Goal: Task Accomplishment & Management: Use online tool/utility

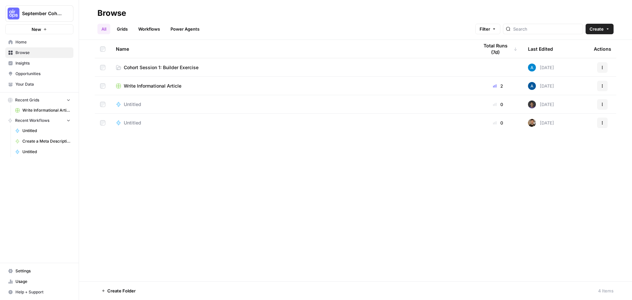
click at [190, 69] on span "Cohort Session 1: Builder Exercise" at bounding box center [161, 67] width 75 height 7
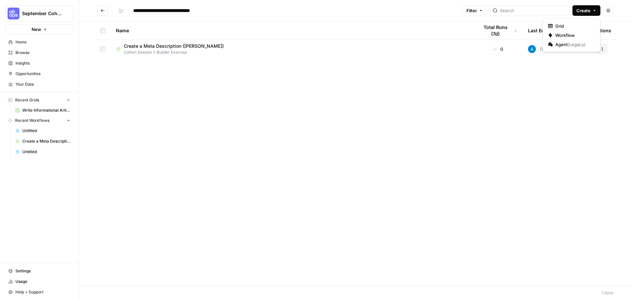
click at [582, 12] on span "Create" at bounding box center [583, 10] width 14 height 7
click at [554, 36] on div "Workflow" at bounding box center [571, 35] width 47 height 7
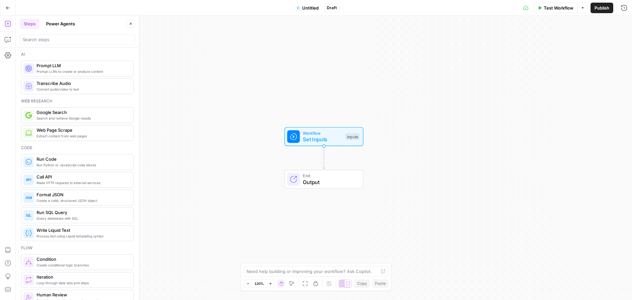
click at [309, 10] on span "Untitled" at bounding box center [310, 8] width 16 height 7
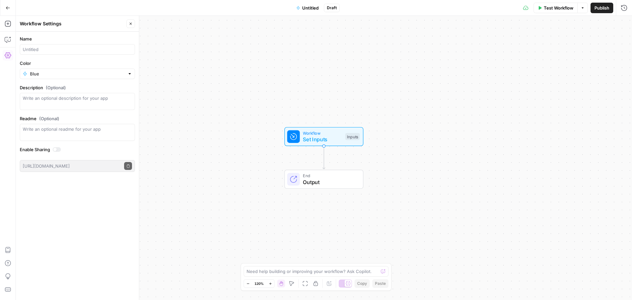
click at [310, 7] on span "Untitled" at bounding box center [310, 8] width 16 height 7
click at [90, 53] on div at bounding box center [77, 49] width 115 height 11
type input "Create a Meta Description ([PERSON_NAME])"
click at [59, 71] on input "Color" at bounding box center [77, 73] width 95 height 7
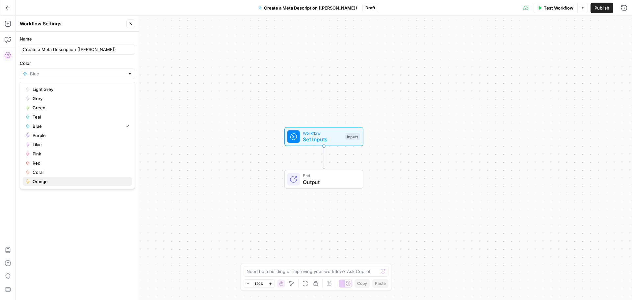
click at [45, 180] on span "Orange" at bounding box center [80, 181] width 94 height 7
type input "Orange"
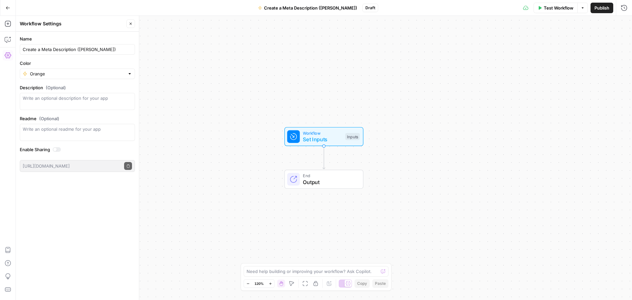
click at [63, 223] on div "Name Create a Meta Description ([PERSON_NAME]) Color Orange Description (Option…" at bounding box center [77, 166] width 123 height 268
click at [316, 140] on span "Set Inputs" at bounding box center [322, 139] width 39 height 8
click at [563, 46] on span "Add Field" at bounding box center [557, 44] width 19 height 7
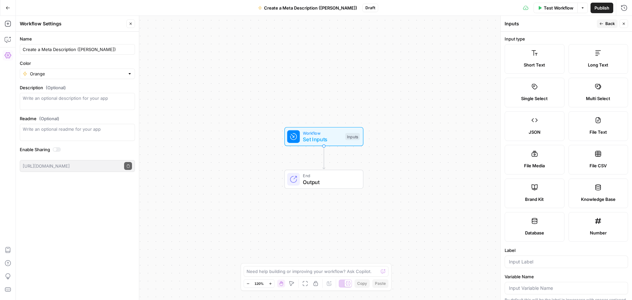
click at [528, 60] on label "Short Text" at bounding box center [534, 59] width 60 height 30
click at [550, 264] on input "Label" at bounding box center [566, 261] width 115 height 7
type input "Url"
click at [550, 269] on form "Input type Short Text Long Text Single Select Multi Select JSON File Text File …" at bounding box center [565, 166] width 131 height 268
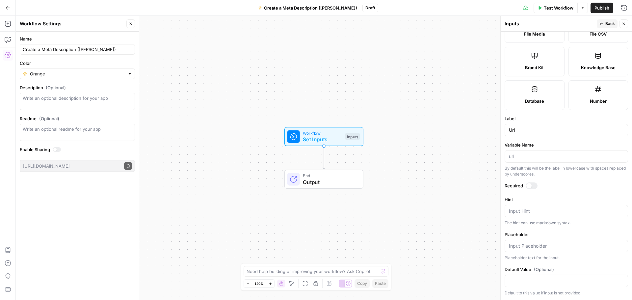
scroll to position [132, 0]
click at [538, 249] on div at bounding box center [565, 245] width 123 height 13
type input "url"
click at [610, 22] on span "Back" at bounding box center [610, 24] width 10 height 6
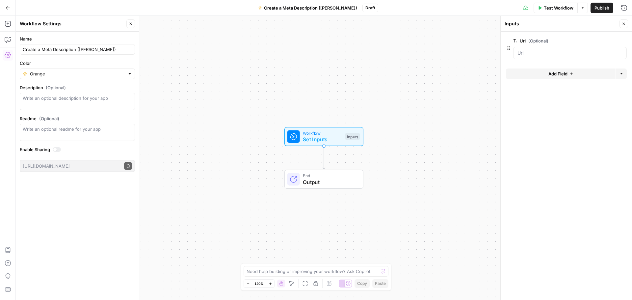
click at [563, 73] on span "Add Field" at bounding box center [557, 73] width 19 height 7
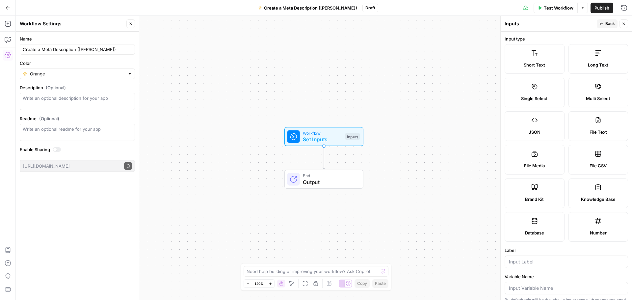
click at [542, 60] on label "Short Text" at bounding box center [534, 59] width 60 height 30
click at [533, 262] on input "Label" at bounding box center [566, 261] width 115 height 7
type input "Keyword"
click at [604, 21] on button "Back" at bounding box center [607, 23] width 21 height 9
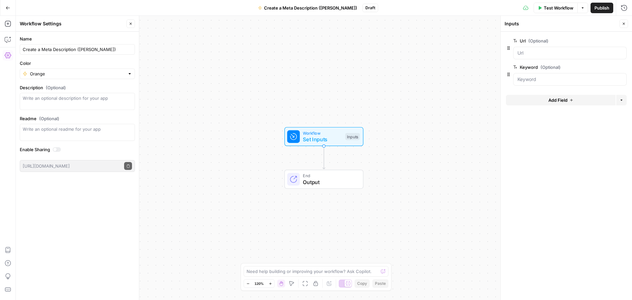
click at [559, 8] on span "Test Workflow" at bounding box center [559, 8] width 30 height 7
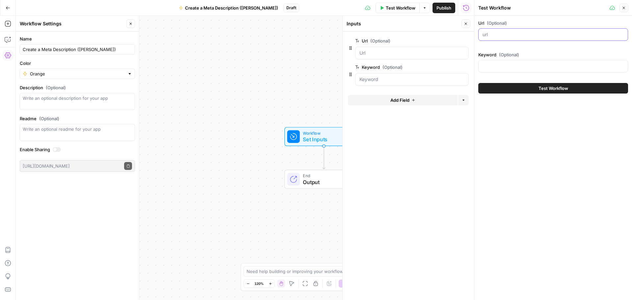
click at [495, 34] on input "Url (Optional)" at bounding box center [552, 34] width 141 height 7
paste input "[URL][DOMAIN_NAME]"
type input "[URL][DOMAIN_NAME]"
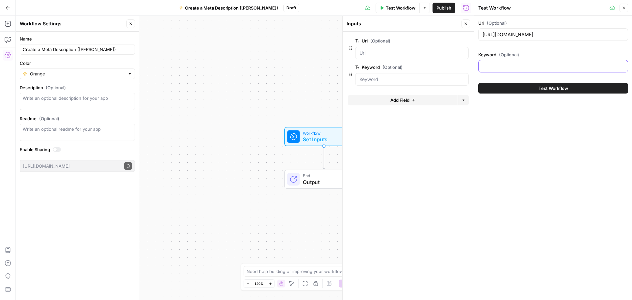
click at [505, 69] on input "Keyword (Optional)" at bounding box center [552, 66] width 141 height 7
type input "email compliance"
click at [565, 90] on span "Test Workflow" at bounding box center [553, 88] width 30 height 7
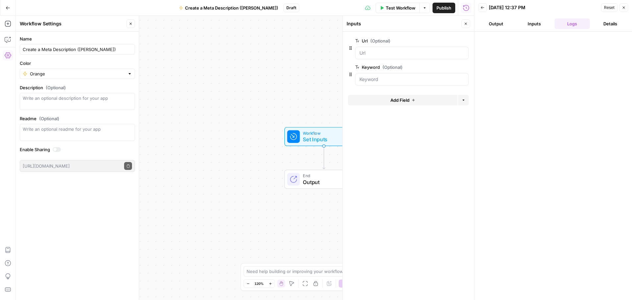
click at [500, 24] on button "Output" at bounding box center [496, 23] width 36 height 11
click at [541, 25] on button "Inputs" at bounding box center [534, 23] width 36 height 11
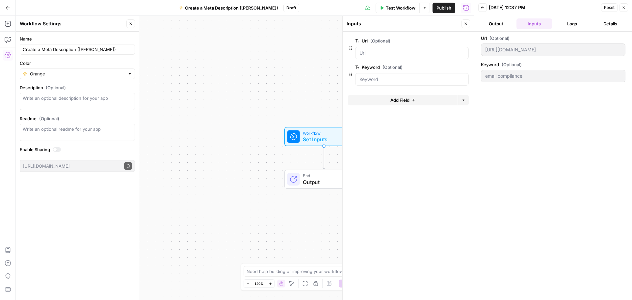
click at [624, 9] on icon "button" at bounding box center [624, 8] width 4 height 4
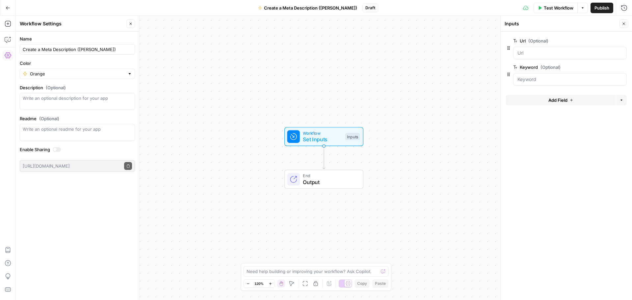
click at [557, 56] on div at bounding box center [570, 53] width 114 height 13
click at [558, 55] on input "Url (Optional)" at bounding box center [569, 53] width 105 height 7
click at [606, 39] on span "edit field" at bounding box center [602, 40] width 14 height 5
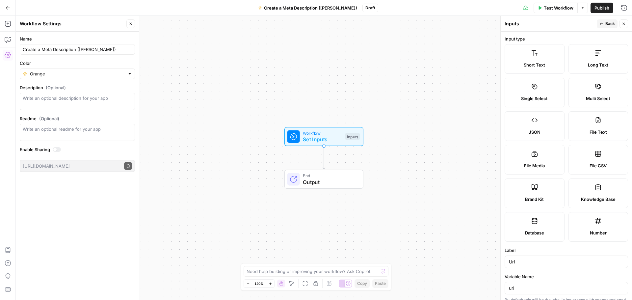
click at [605, 26] on span "Back" at bounding box center [610, 24] width 10 height 6
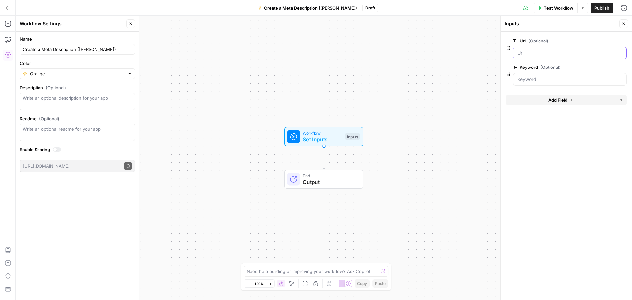
click at [557, 53] on input "Url (Optional)" at bounding box center [569, 53] width 105 height 7
click at [561, 21] on div "Test Workflow T" at bounding box center [555, 22] width 37 height 7
click at [337, 125] on span "Test Step" at bounding box center [345, 121] width 21 height 7
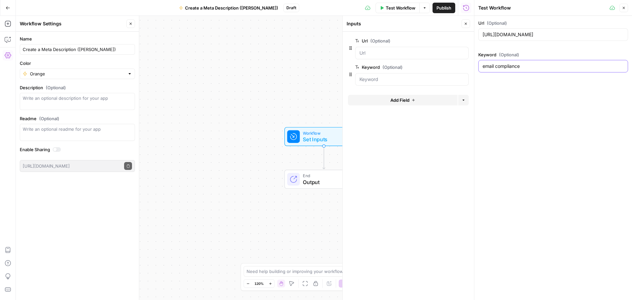
click at [534, 69] on input "email compliance" at bounding box center [552, 66] width 141 height 7
click at [624, 8] on icon "button" at bounding box center [624, 8] width 4 height 4
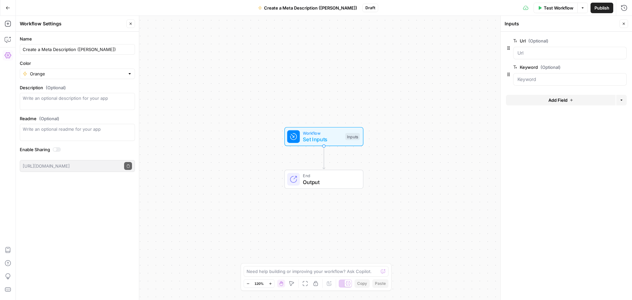
click at [623, 20] on button "Close" at bounding box center [623, 23] width 9 height 9
click at [6, 22] on icon "button" at bounding box center [8, 23] width 7 height 7
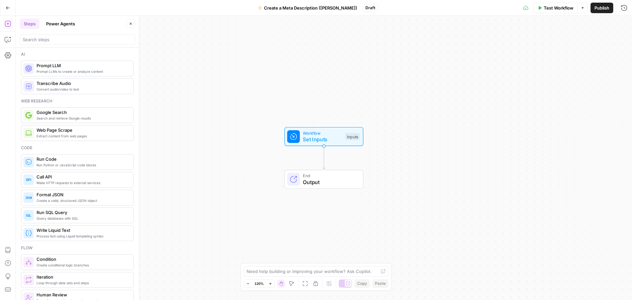
click at [57, 133] on span "Web Page Scrape" at bounding box center [82, 130] width 91 height 7
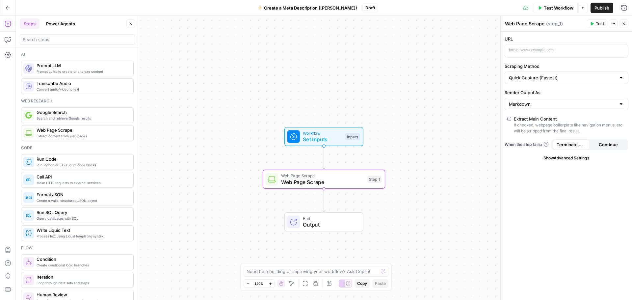
click at [130, 25] on icon "button" at bounding box center [131, 24] width 4 height 4
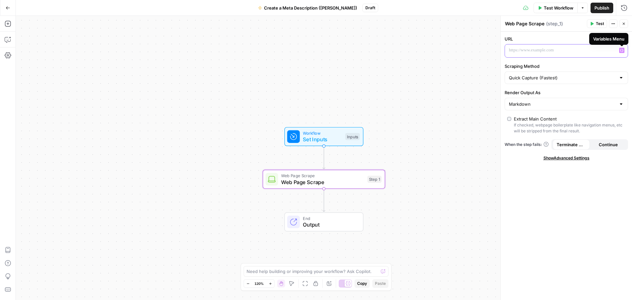
click at [623, 51] on button "Variables Menu" at bounding box center [621, 50] width 5 height 5
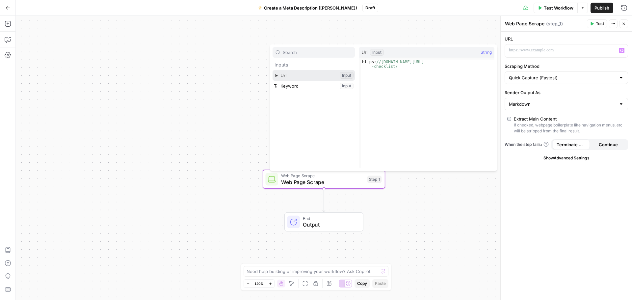
click at [301, 74] on button "Select variable Url" at bounding box center [313, 75] width 82 height 11
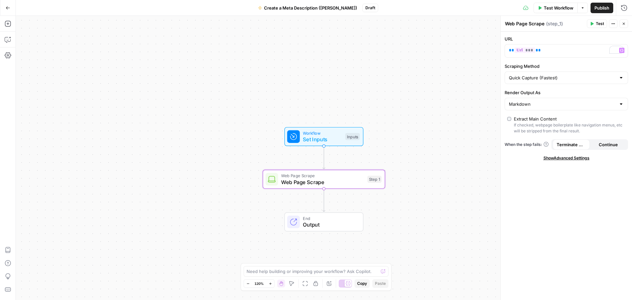
click at [565, 94] on label "Render Output As" at bounding box center [565, 92] width 123 height 7
click at [565, 101] on input "Markdown" at bounding box center [562, 104] width 107 height 7
type input "Markdown"
click at [535, 219] on div "URL ** *** ** Variables Menu Scraping Method Quick Capture (Fastest) Render Out…" at bounding box center [565, 166] width 131 height 268
click at [608, 50] on icon "Turn off Grammarly on this website" at bounding box center [606, 49] width 4 height 4
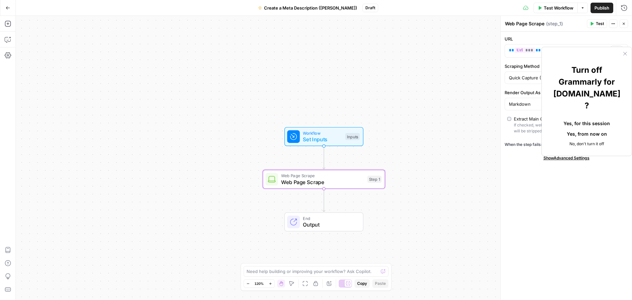
click at [590, 129] on button "Yes, from now on" at bounding box center [586, 134] width 69 height 11
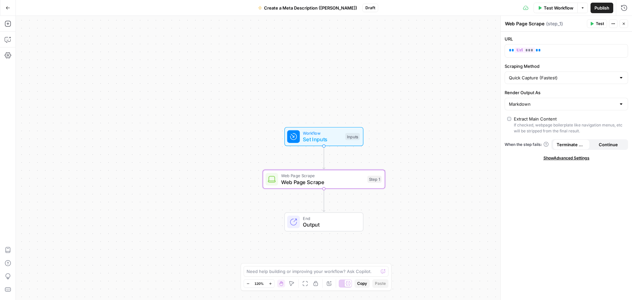
click at [598, 141] on span "Continue" at bounding box center [607, 144] width 19 height 7
click at [573, 143] on span "Terminate Workflow" at bounding box center [570, 144] width 29 height 7
click at [572, 160] on span "Show Advanced Settings" at bounding box center [566, 158] width 46 height 6
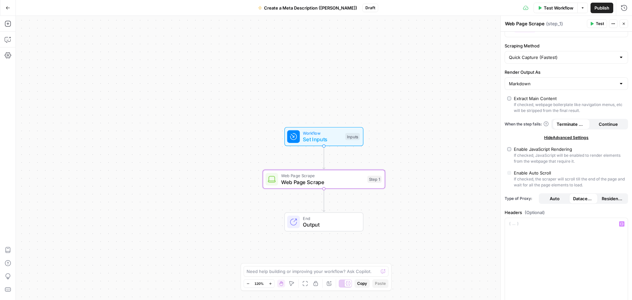
scroll to position [20, 0]
click at [581, 138] on span "Hide Advanced Settings" at bounding box center [566, 138] width 44 height 6
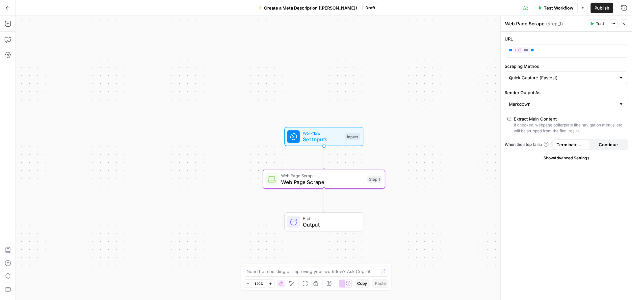
scroll to position [0, 0]
click at [623, 26] on button "Close" at bounding box center [623, 23] width 9 height 9
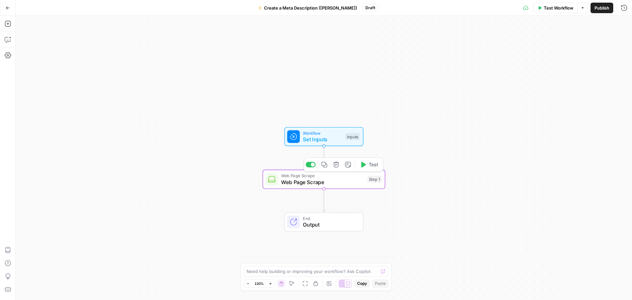
click at [365, 165] on icon "button" at bounding box center [363, 165] width 5 height 6
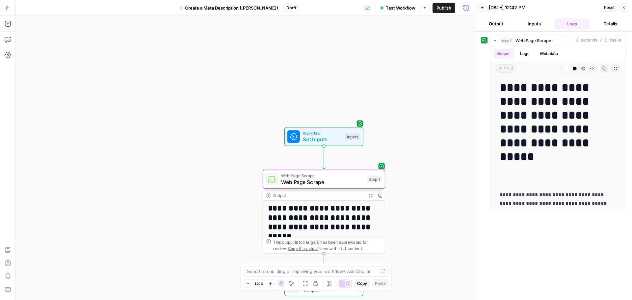
click at [498, 21] on button "Output" at bounding box center [496, 23] width 36 height 11
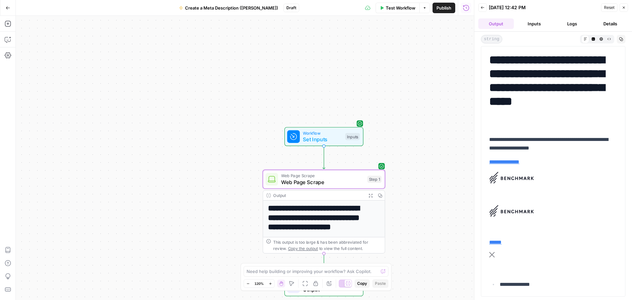
click at [529, 20] on button "Inputs" at bounding box center [534, 23] width 36 height 11
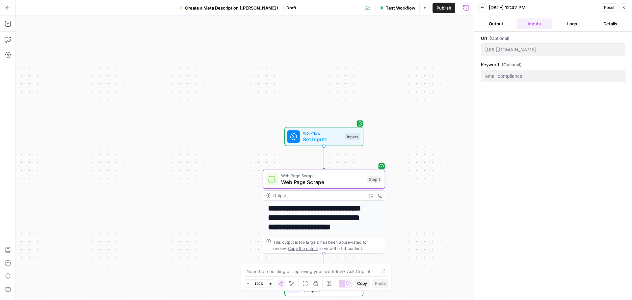
click at [570, 24] on button "Logs" at bounding box center [572, 23] width 36 height 11
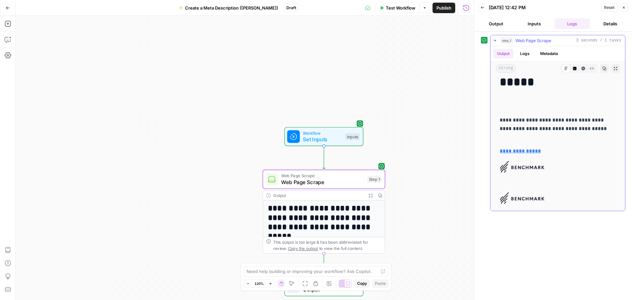
scroll to position [99, 0]
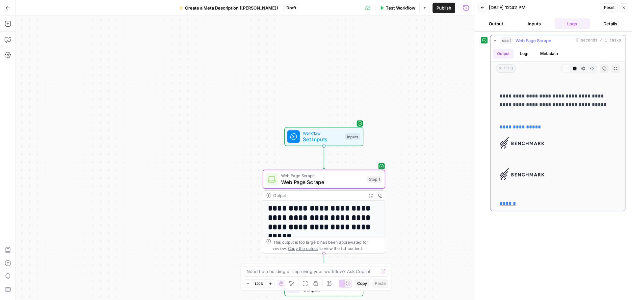
click at [524, 53] on button "Logs" at bounding box center [524, 54] width 17 height 10
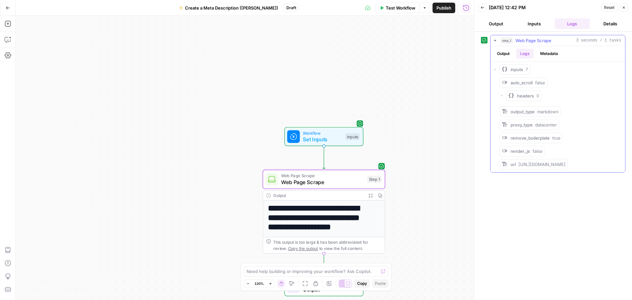
click at [548, 55] on button "Metadata" at bounding box center [549, 54] width 26 height 10
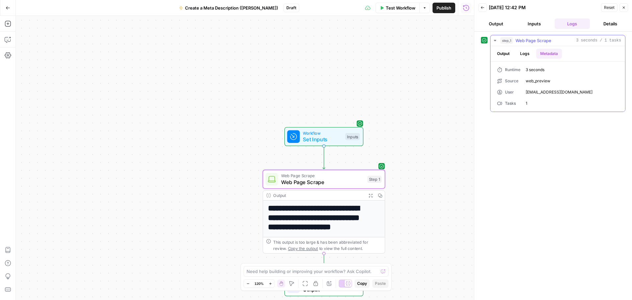
click at [501, 55] on button "Output" at bounding box center [503, 54] width 20 height 10
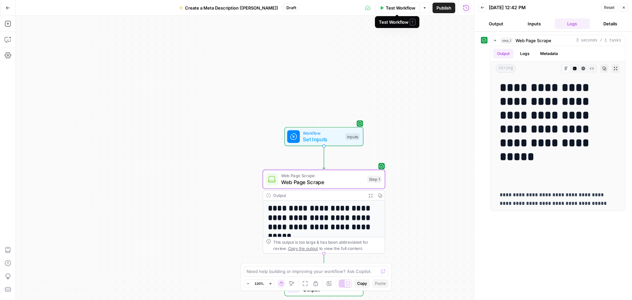
click at [397, 7] on span "Test Workflow" at bounding box center [401, 8] width 30 height 7
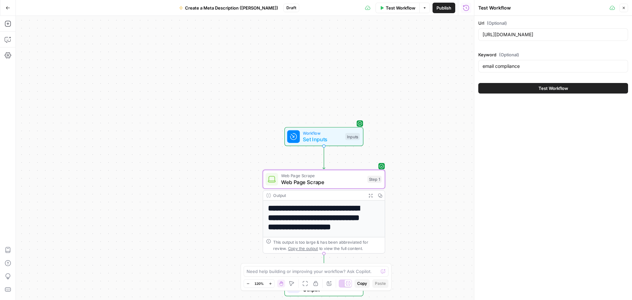
click at [623, 10] on icon "button" at bounding box center [624, 8] width 4 height 4
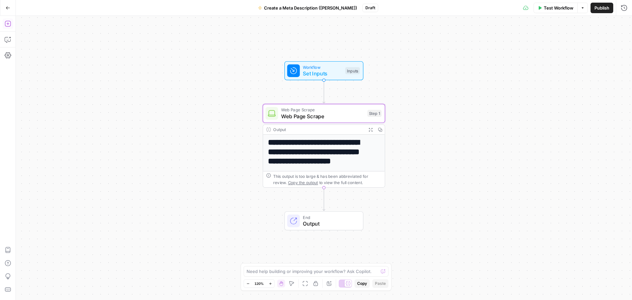
click at [6, 24] on icon "button" at bounding box center [8, 23] width 7 height 7
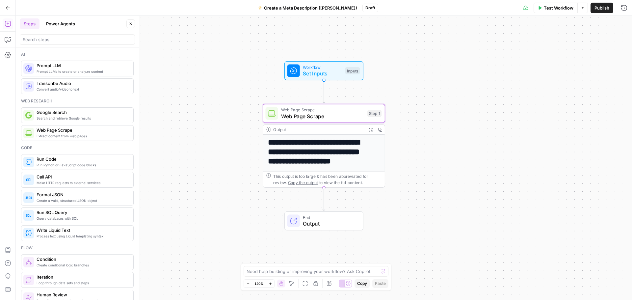
click at [64, 71] on span "Prompt LLMs to create or analyze content" at bounding box center [82, 71] width 91 height 5
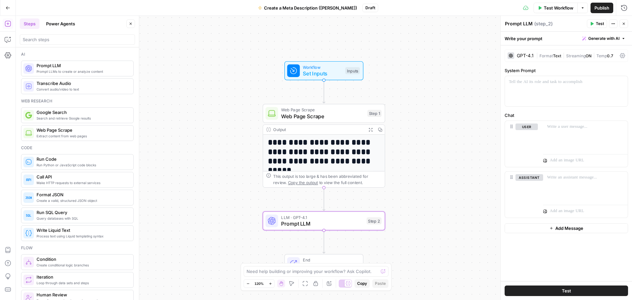
click at [520, 56] on div "GPT-4.1" at bounding box center [525, 55] width 17 height 5
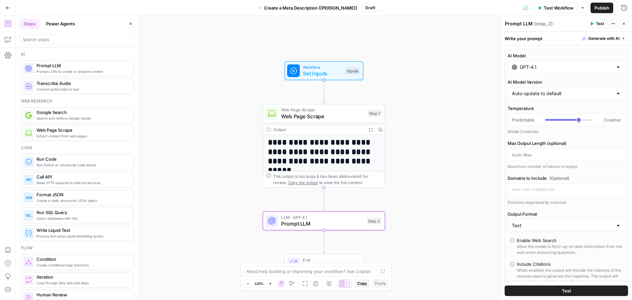
click at [542, 69] on input "GPT-4.1" at bounding box center [566, 67] width 93 height 7
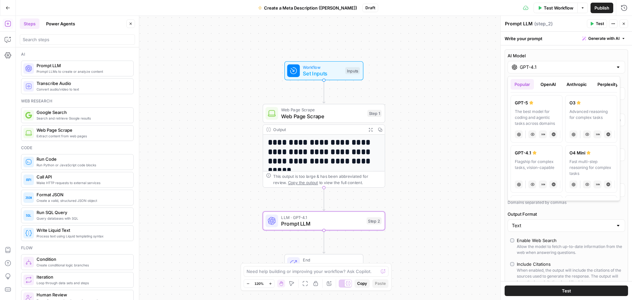
drag, startPoint x: 610, startPoint y: 83, endPoint x: 553, endPoint y: 83, distance: 57.6
click at [553, 83] on ul "Popular OpenAI Anthropic Perplexity Google Other" at bounding box center [563, 84] width 107 height 11
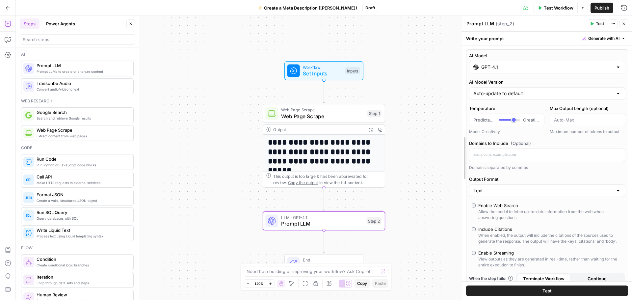
drag, startPoint x: 502, startPoint y: 94, endPoint x: 464, endPoint y: 94, distance: 38.5
click at [505, 70] on input "GPT-4.1" at bounding box center [547, 67] width 132 height 7
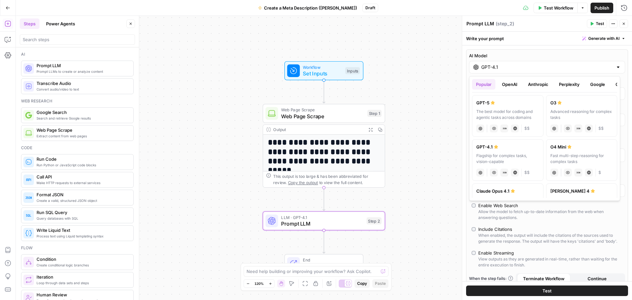
click at [616, 85] on button "Other" at bounding box center [621, 84] width 20 height 11
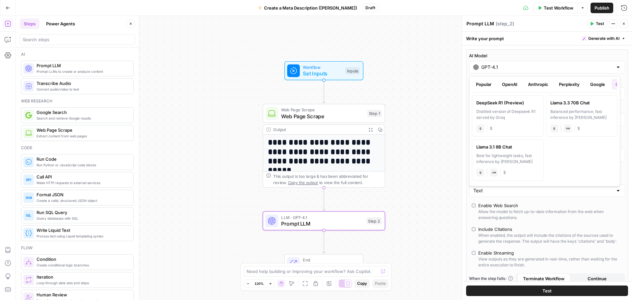
click at [488, 81] on button "Popular" at bounding box center [483, 84] width 23 height 11
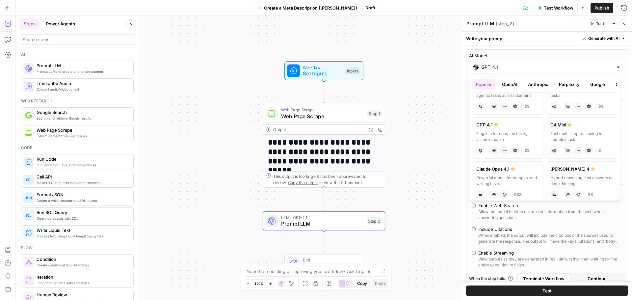
scroll to position [33, 0]
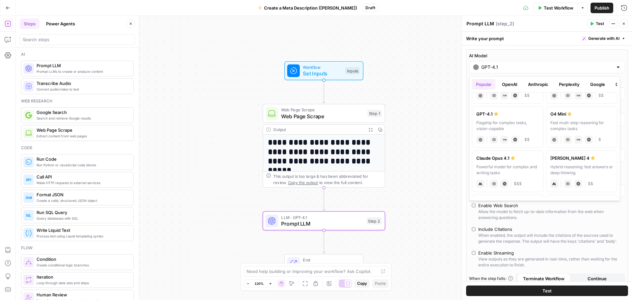
click at [573, 162] on label "[PERSON_NAME] 4 Hybrid reasoning: fast answers or deep thinking anthropic Visio…" at bounding box center [581, 170] width 71 height 41
type input "[PERSON_NAME] 4"
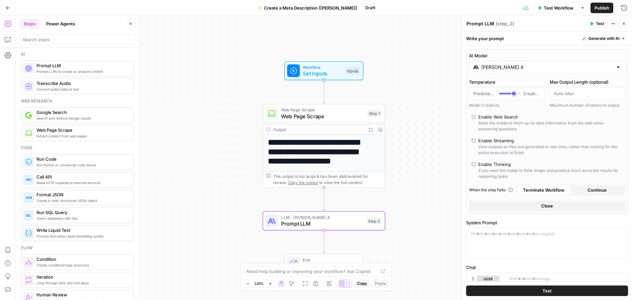
click at [541, 206] on span "Close" at bounding box center [547, 205] width 12 height 7
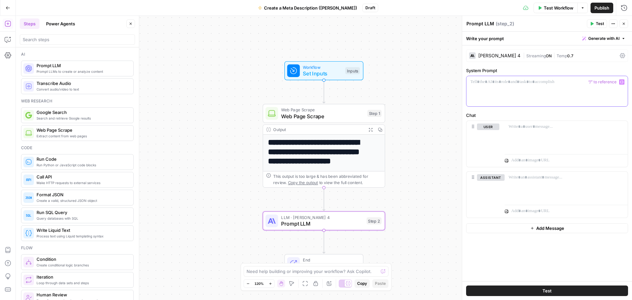
click at [498, 94] on div at bounding box center [546, 91] width 161 height 30
click at [511, 94] on div at bounding box center [546, 91] width 161 height 30
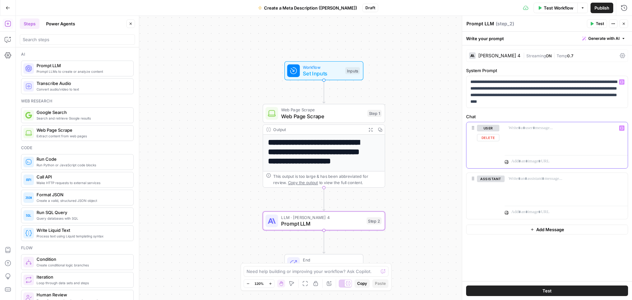
click at [528, 141] on div at bounding box center [565, 137] width 123 height 30
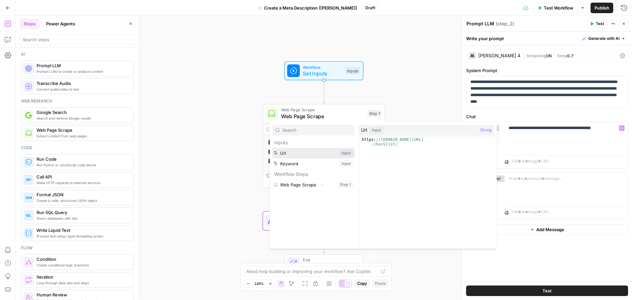
click at [305, 153] on button "Select variable Url" at bounding box center [313, 153] width 82 height 11
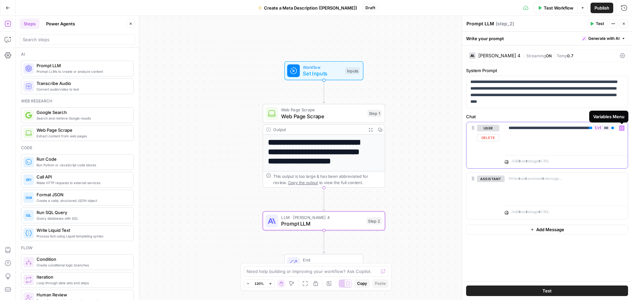
click at [622, 128] on icon "button" at bounding box center [621, 127] width 3 height 3
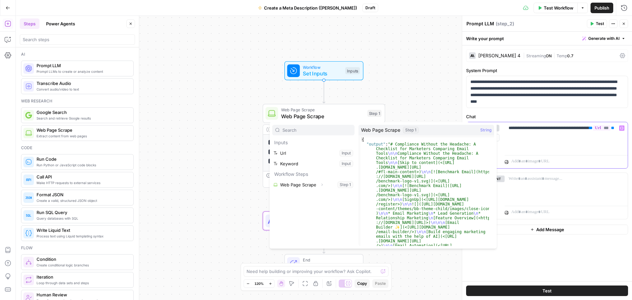
click at [562, 134] on p "**********" at bounding box center [565, 131] width 115 height 13
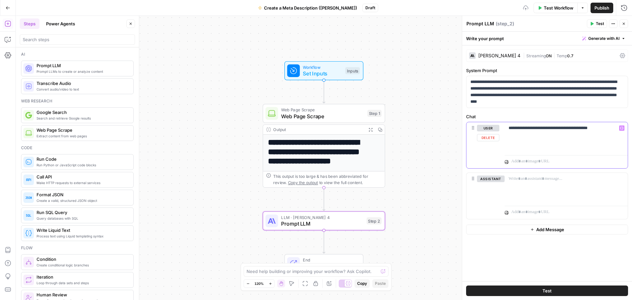
click at [622, 127] on icon "button" at bounding box center [621, 127] width 3 height 3
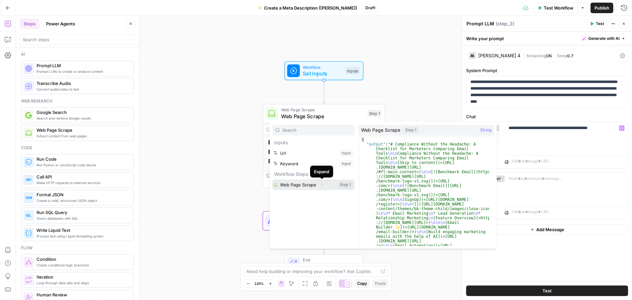
click at [322, 186] on icon "button" at bounding box center [322, 185] width 4 height 4
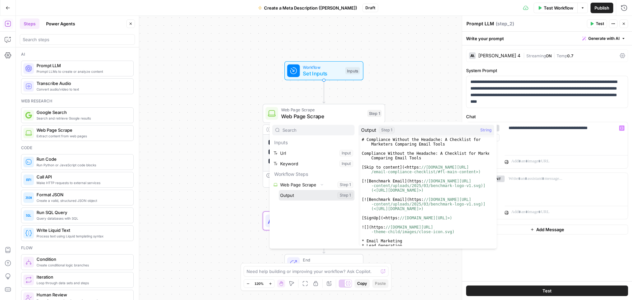
click at [320, 195] on button "Select variable Output" at bounding box center [317, 195] width 76 height 11
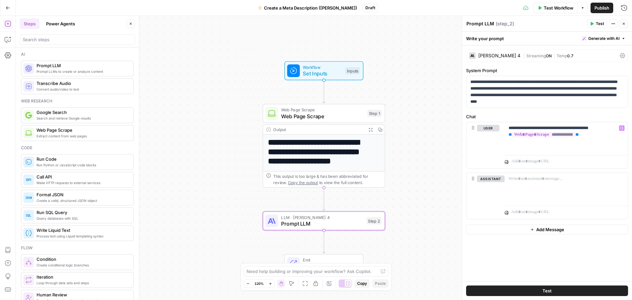
click at [592, 20] on button "Test" at bounding box center [597, 23] width 20 height 9
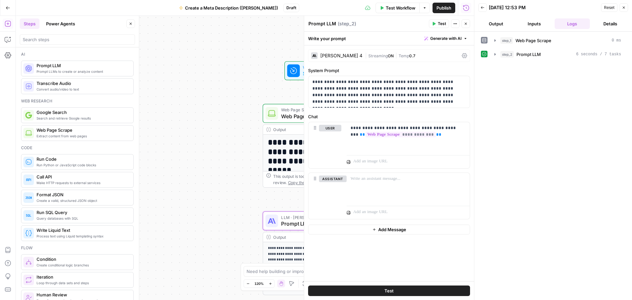
click at [492, 28] on button "Output" at bounding box center [496, 23] width 36 height 11
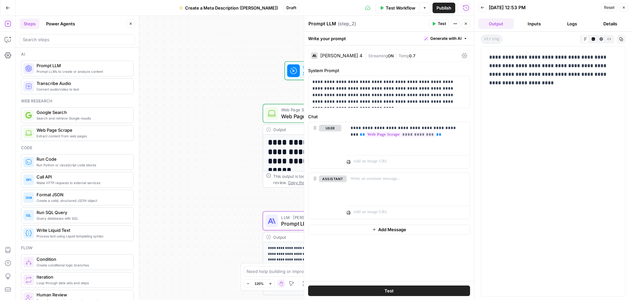
click at [438, 24] on span "Test" at bounding box center [442, 24] width 8 height 6
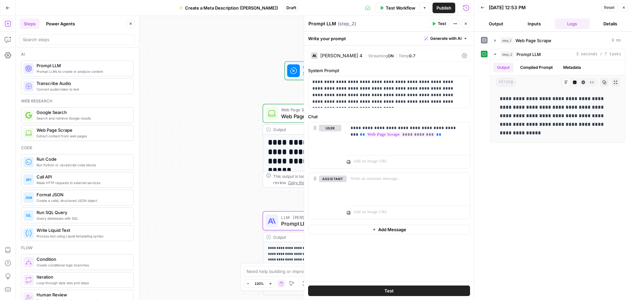
click at [337, 58] on div "[PERSON_NAME] 4" at bounding box center [336, 55] width 51 height 7
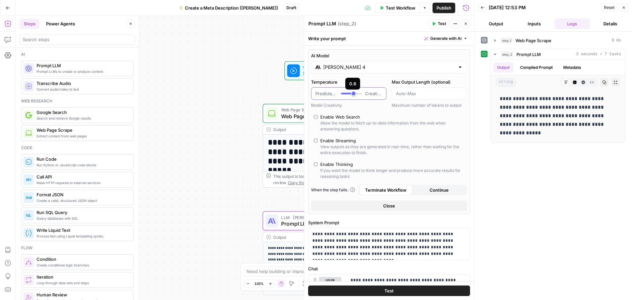
type input "***"
click at [354, 96] on div at bounding box center [351, 93] width 21 height 7
click at [465, 24] on icon "button" at bounding box center [466, 24] width 4 height 4
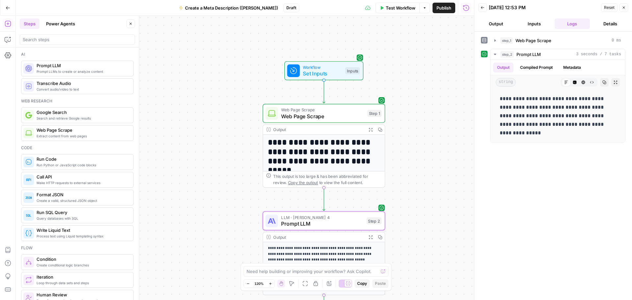
click at [481, 9] on icon "button" at bounding box center [482, 8] width 4 height 4
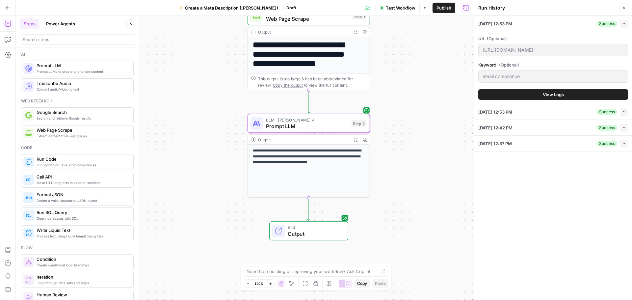
drag, startPoint x: 429, startPoint y: 183, endPoint x: 414, endPoint y: 86, distance: 98.6
click at [414, 86] on div "**********" at bounding box center [245, 158] width 458 height 284
click at [404, 10] on span "Test Workflow" at bounding box center [401, 8] width 30 height 7
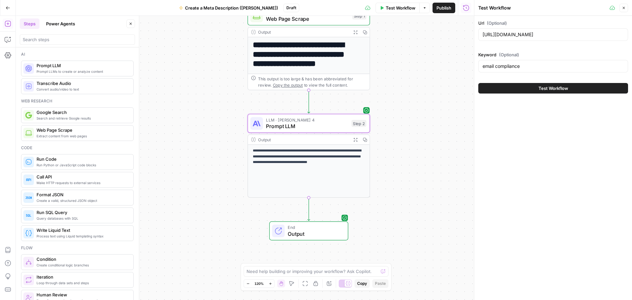
click at [556, 89] on span "Test Workflow" at bounding box center [553, 88] width 30 height 7
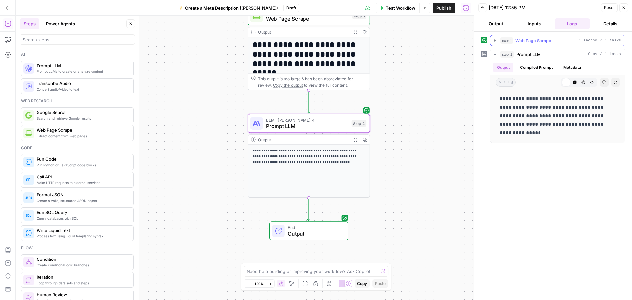
click at [495, 40] on icon "button" at bounding box center [494, 40] width 1 height 2
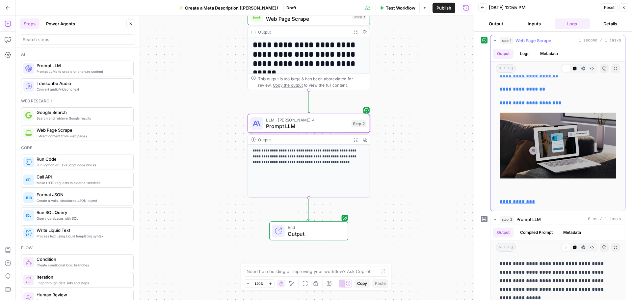
scroll to position [592, 0]
click at [496, 41] on icon "button" at bounding box center [494, 40] width 5 height 5
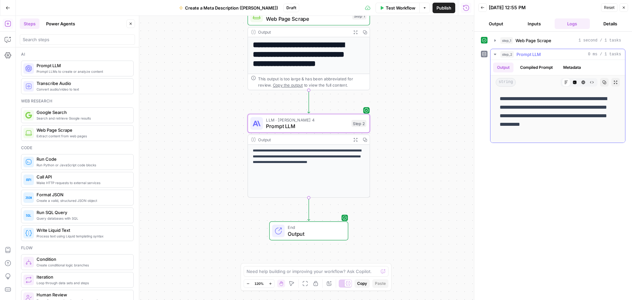
click at [495, 54] on icon "button" at bounding box center [495, 54] width 2 height 1
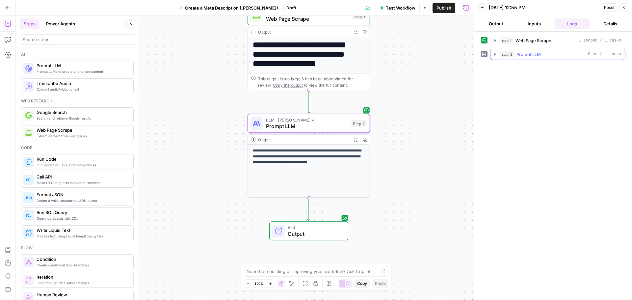
click at [495, 54] on icon "button" at bounding box center [494, 54] width 5 height 5
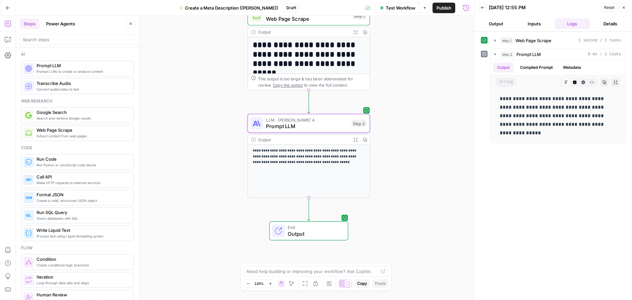
click at [62, 197] on span "Format JSON" at bounding box center [82, 194] width 91 height 7
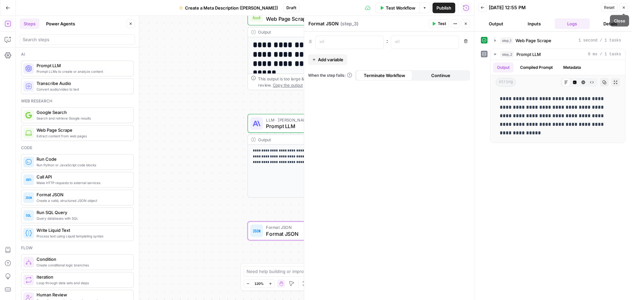
click at [625, 7] on button "Close" at bounding box center [623, 7] width 9 height 9
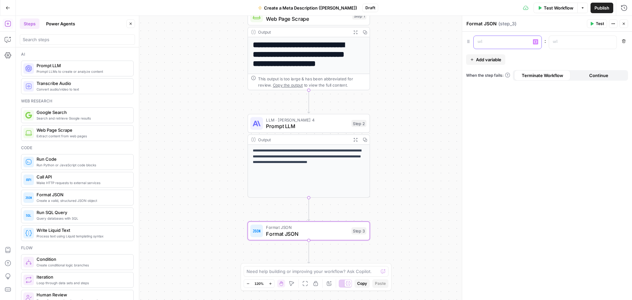
click at [516, 44] on p at bounding box center [501, 41] width 49 height 7
click at [577, 42] on p at bounding box center [577, 41] width 49 height 7
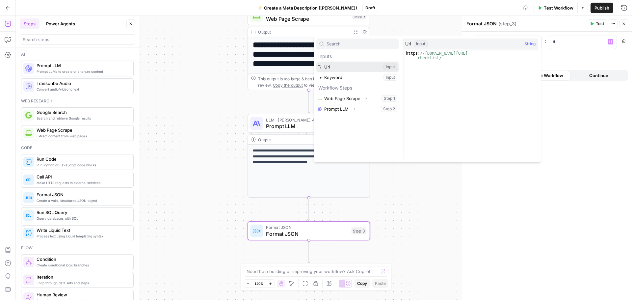
click at [358, 64] on button "Select variable Url" at bounding box center [357, 67] width 82 height 11
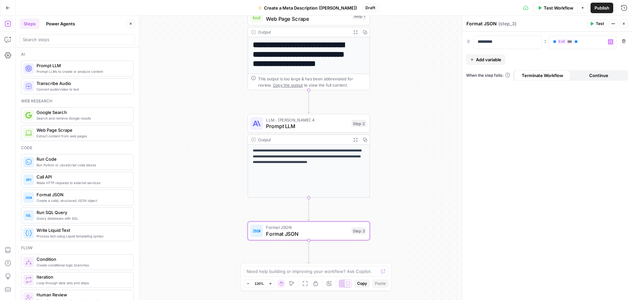
click at [486, 63] on button "Add variable" at bounding box center [485, 59] width 39 height 11
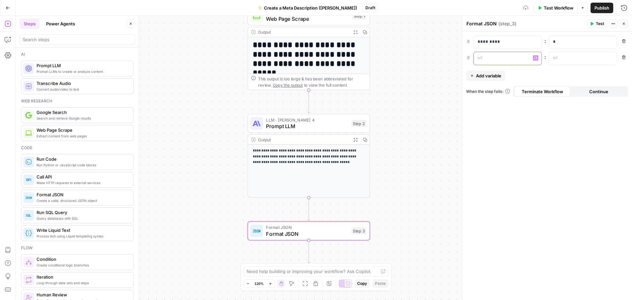
click at [489, 60] on p at bounding box center [501, 58] width 49 height 7
click at [586, 63] on div at bounding box center [577, 58] width 57 height 13
click at [612, 58] on button "Variables Menu" at bounding box center [610, 57] width 5 height 5
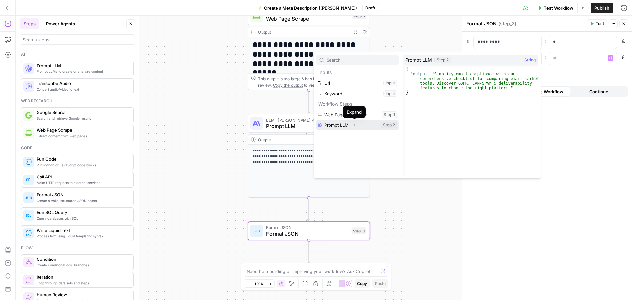
click at [354, 125] on icon "button" at bounding box center [354, 125] width 4 height 4
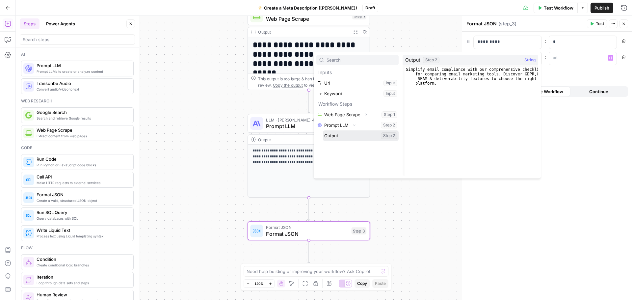
click at [341, 138] on button "Select variable Output" at bounding box center [361, 135] width 76 height 11
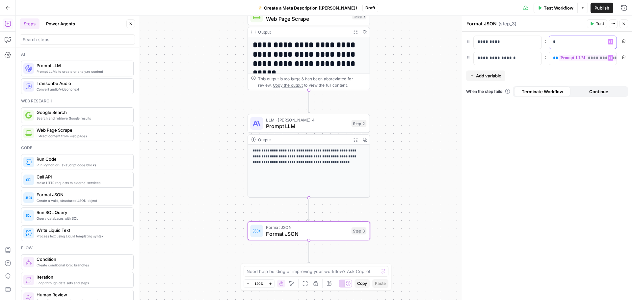
click at [591, 41] on p "*" at bounding box center [583, 41] width 60 height 7
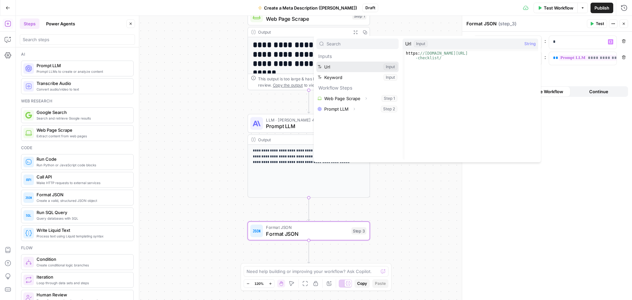
click at [331, 68] on button "Select variable Url" at bounding box center [357, 67] width 82 height 11
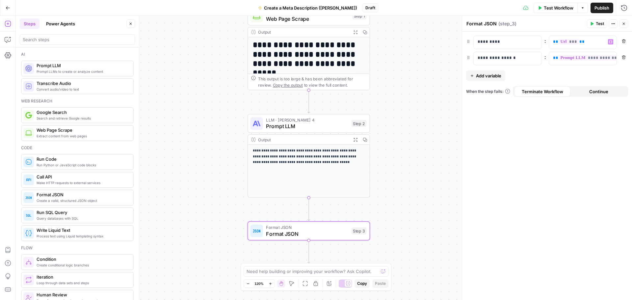
click at [568, 170] on div "**********" at bounding box center [547, 166] width 170 height 268
click at [624, 24] on icon "button" at bounding box center [624, 24] width 4 height 4
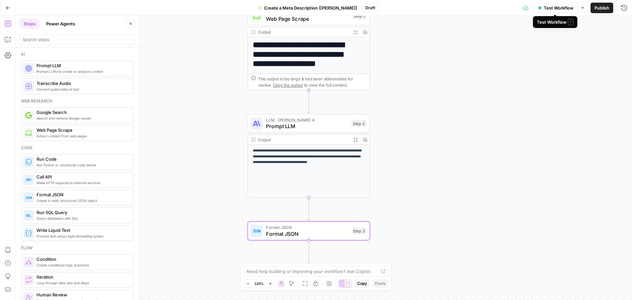
click at [542, 10] on button "Test Workflow" at bounding box center [555, 8] width 44 height 11
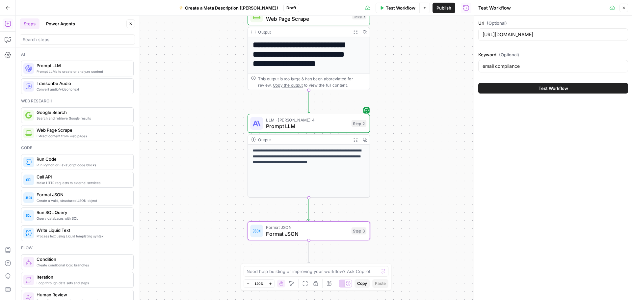
click at [552, 88] on span "Test Workflow" at bounding box center [553, 88] width 30 height 7
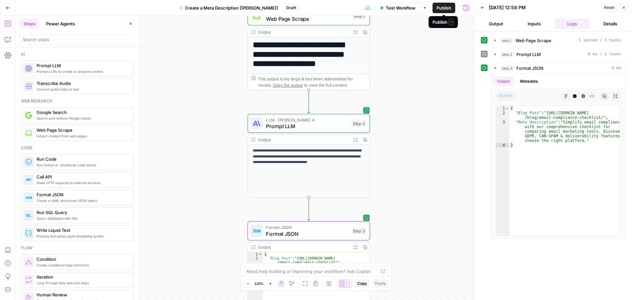
click at [438, 6] on span "Publish" at bounding box center [443, 8] width 15 height 7
